Goal: Use online tool/utility: Use online tool/utility

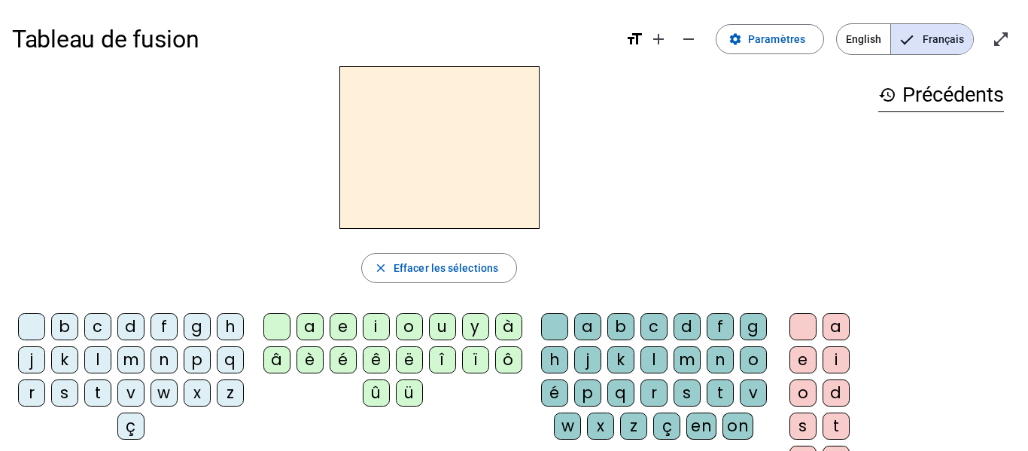
scroll to position [32, 0]
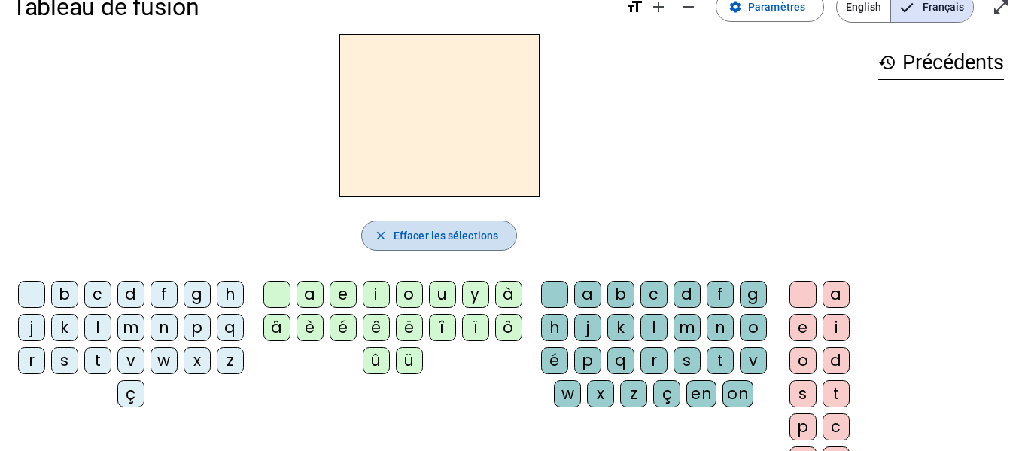
click at [428, 239] on span "Effacer les sélections" at bounding box center [446, 236] width 105 height 18
click at [111, 325] on div "l" at bounding box center [97, 327] width 27 height 27
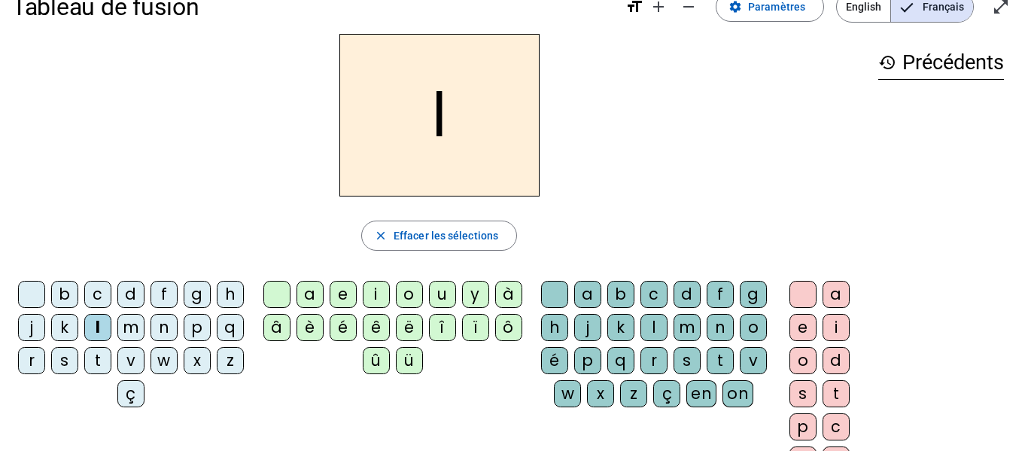
click at [341, 292] on div "e" at bounding box center [343, 294] width 27 height 27
click at [444, 294] on div "u" at bounding box center [442, 294] width 27 height 27
click at [111, 357] on div "t" at bounding box center [97, 360] width 27 height 27
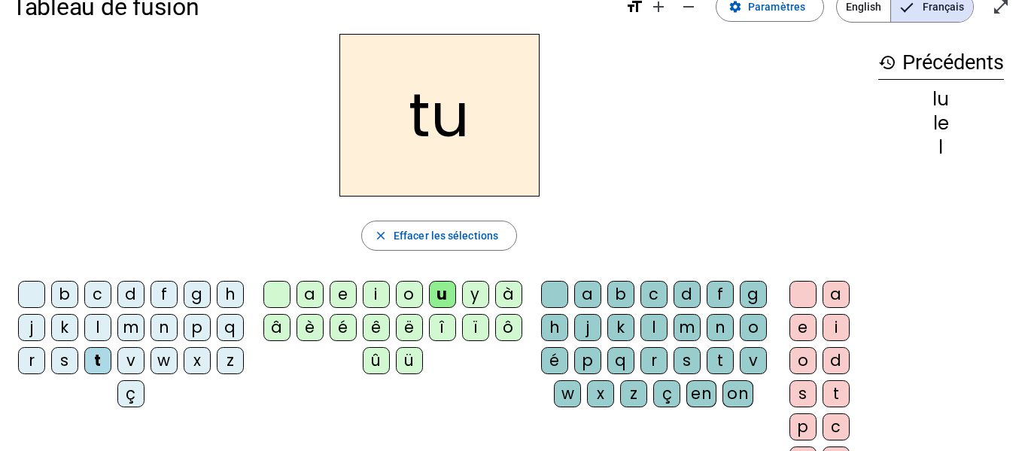
click at [145, 286] on div "d" at bounding box center [130, 294] width 27 height 27
click at [339, 297] on div "e" at bounding box center [343, 294] width 27 height 27
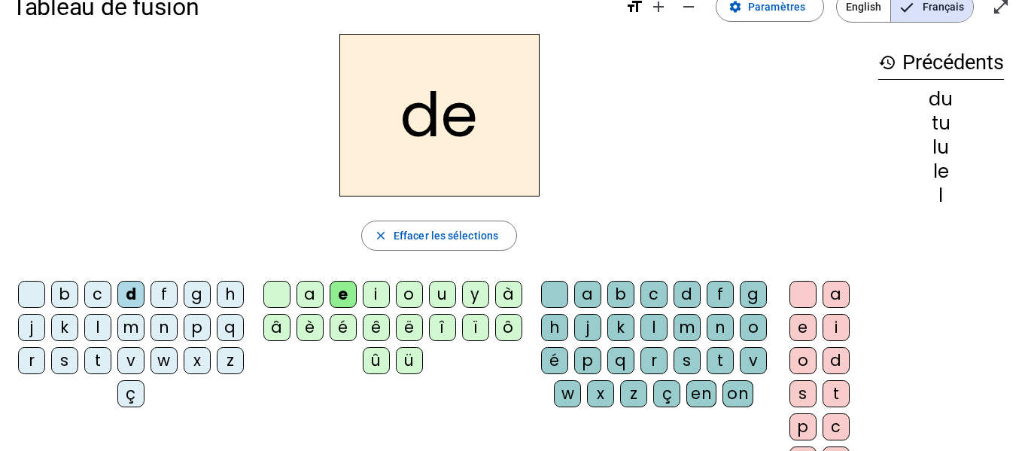
click at [111, 364] on div "t" at bounding box center [97, 360] width 27 height 27
click at [313, 292] on div "a" at bounding box center [310, 294] width 27 height 27
